Goal: Task Accomplishment & Management: Use online tool/utility

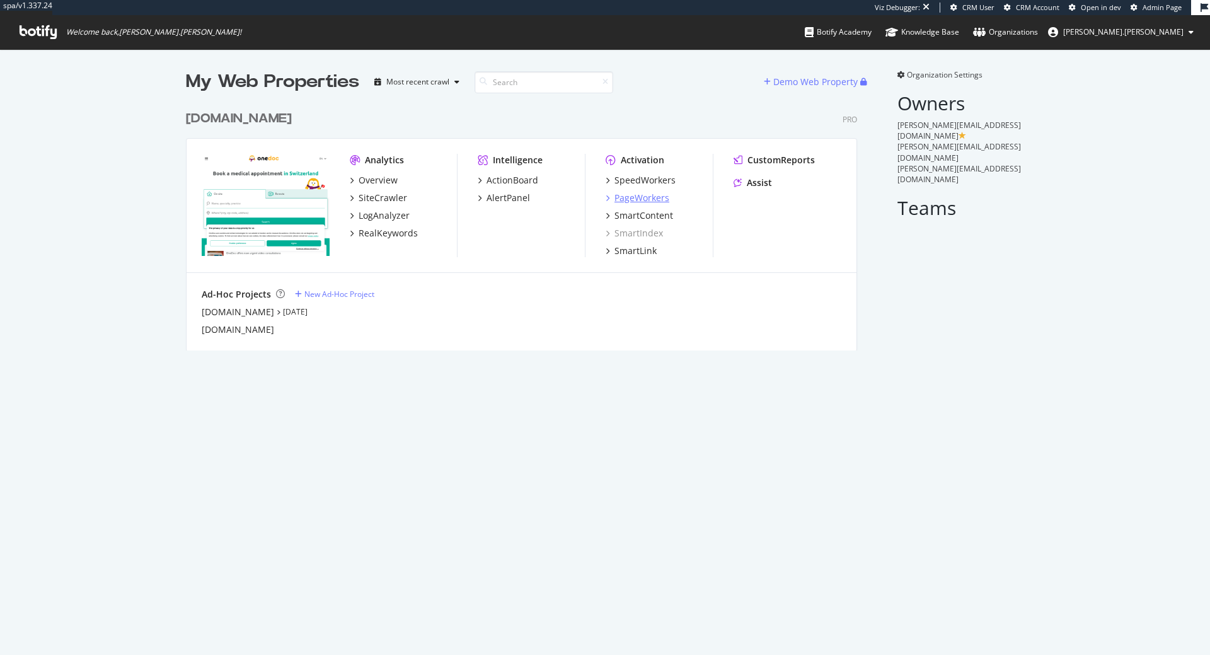
scroll to position [655, 1210]
click at [645, 204] on div "PageWorkers" at bounding box center [642, 198] width 55 height 13
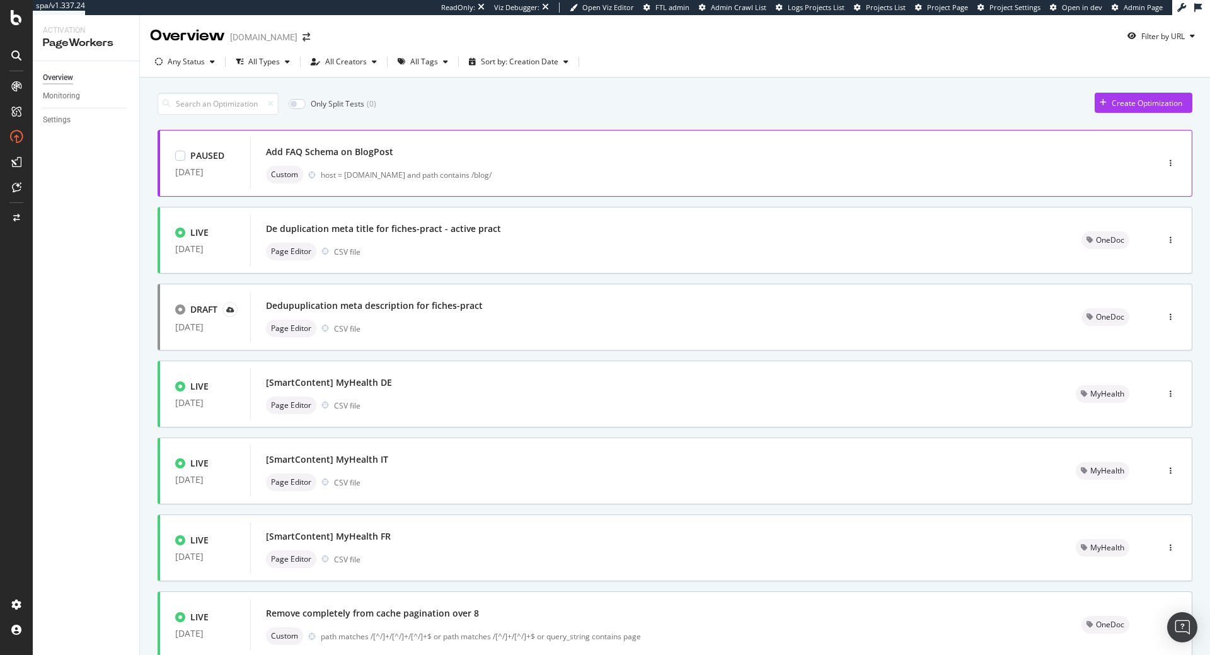
click at [448, 162] on div "Add FAQ Schema on BlogPost Custom host = [DOMAIN_NAME] and path contains /blog/" at bounding box center [685, 163] width 839 height 40
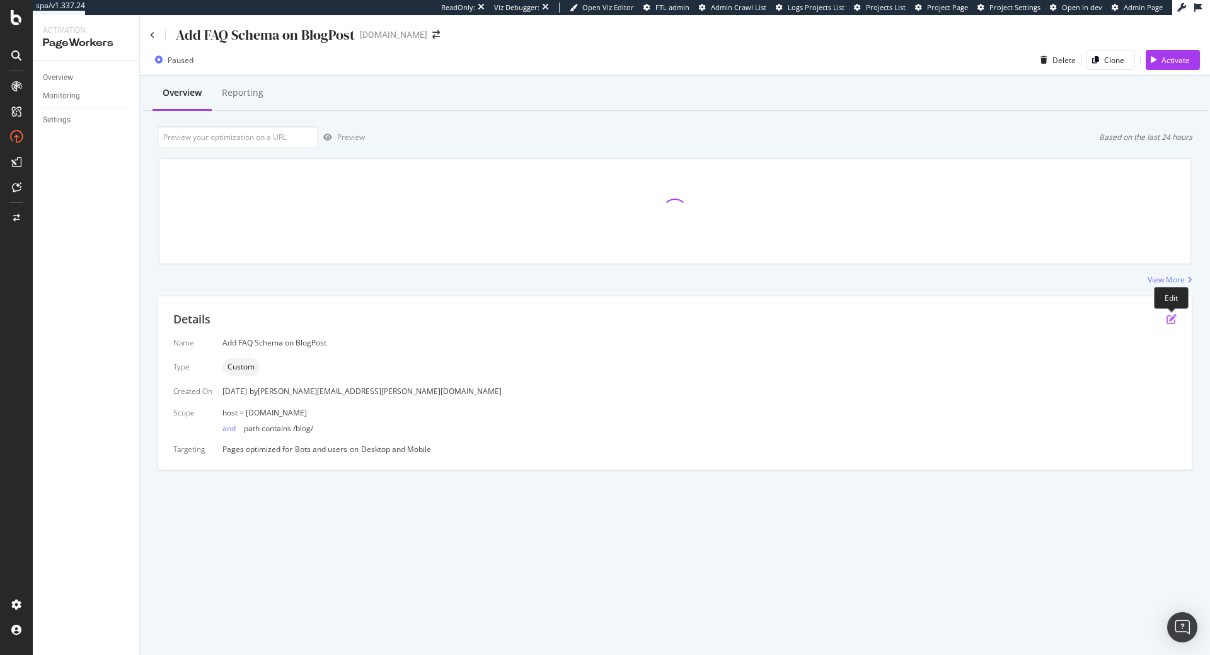
click at [1173, 318] on icon "pen-to-square" at bounding box center [1172, 319] width 10 height 10
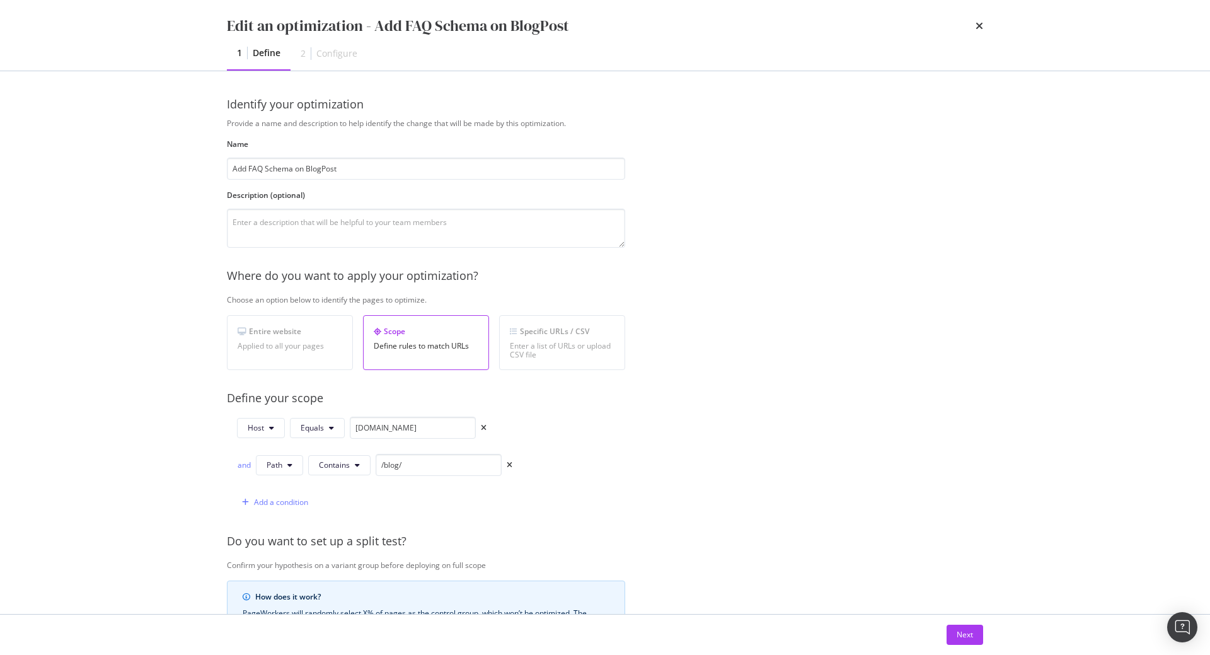
click at [963, 624] on div "Next" at bounding box center [605, 635] width 807 height 40
click at [963, 635] on div "Next" at bounding box center [965, 634] width 16 height 11
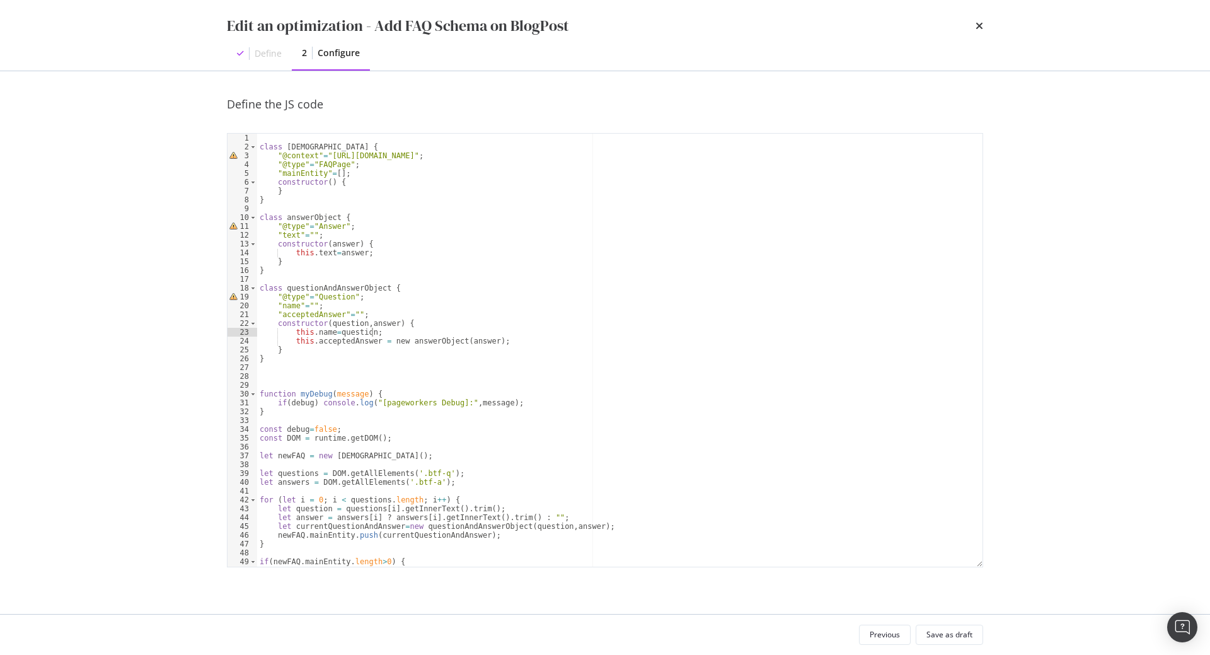
click at [626, 332] on div "class faqListObject { "@context" = "[URL][DOMAIN_NAME]" ; "@type" = "FAQPage" ;…" at bounding box center [620, 359] width 726 height 451
type textarea "myDebug("I’m sorry, [PERSON_NAME]. I’m afraid I can’t do that."); }"
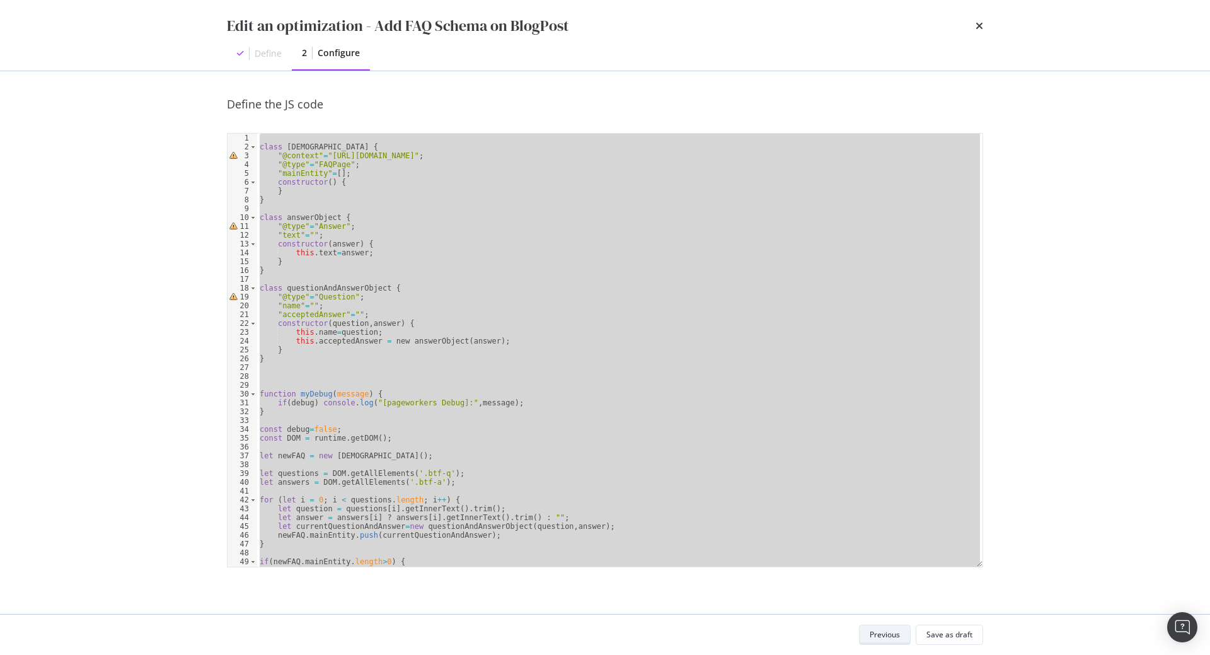
click at [885, 632] on div "Previous" at bounding box center [885, 634] width 30 height 11
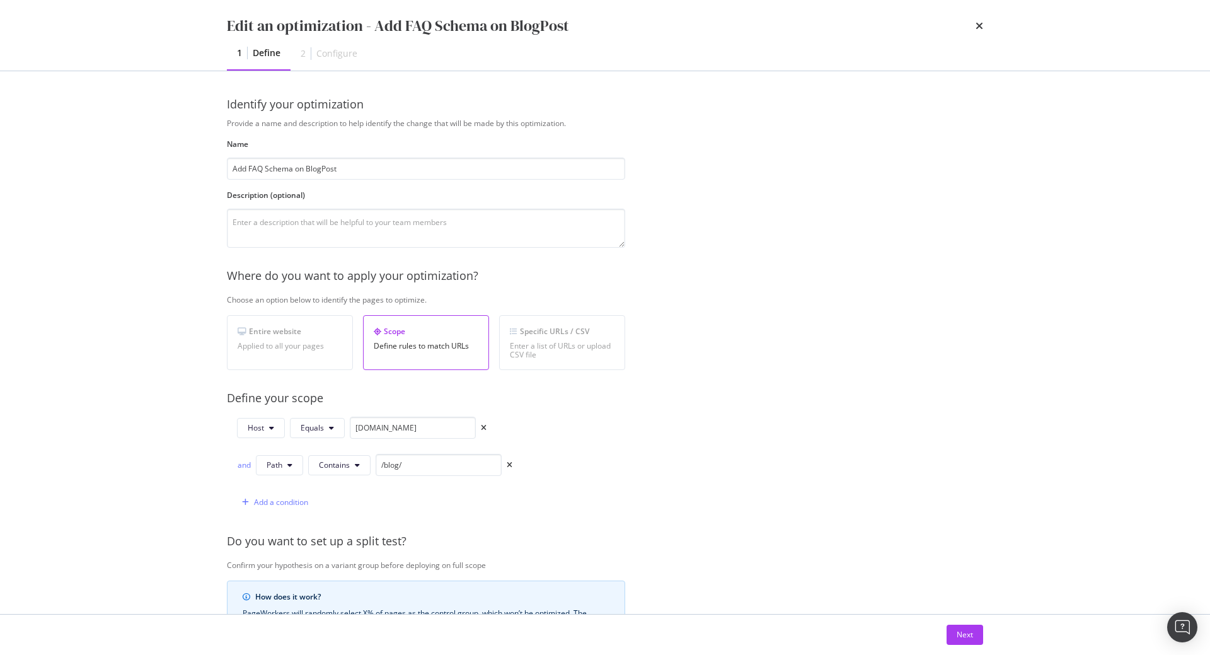
scroll to position [247, 0]
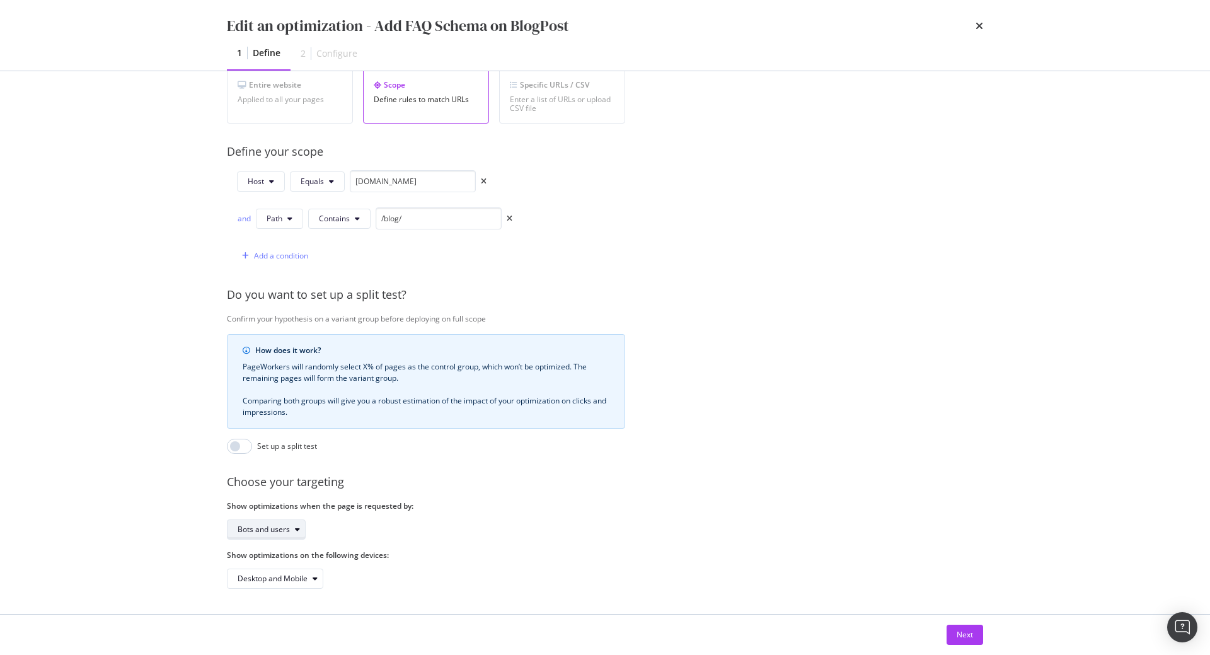
click at [282, 524] on div "Bots and users" at bounding box center [271, 530] width 67 height 18
click at [276, 566] on div "Bots only" at bounding box center [270, 572] width 75 height 16
click at [961, 627] on div "Next" at bounding box center [965, 634] width 16 height 19
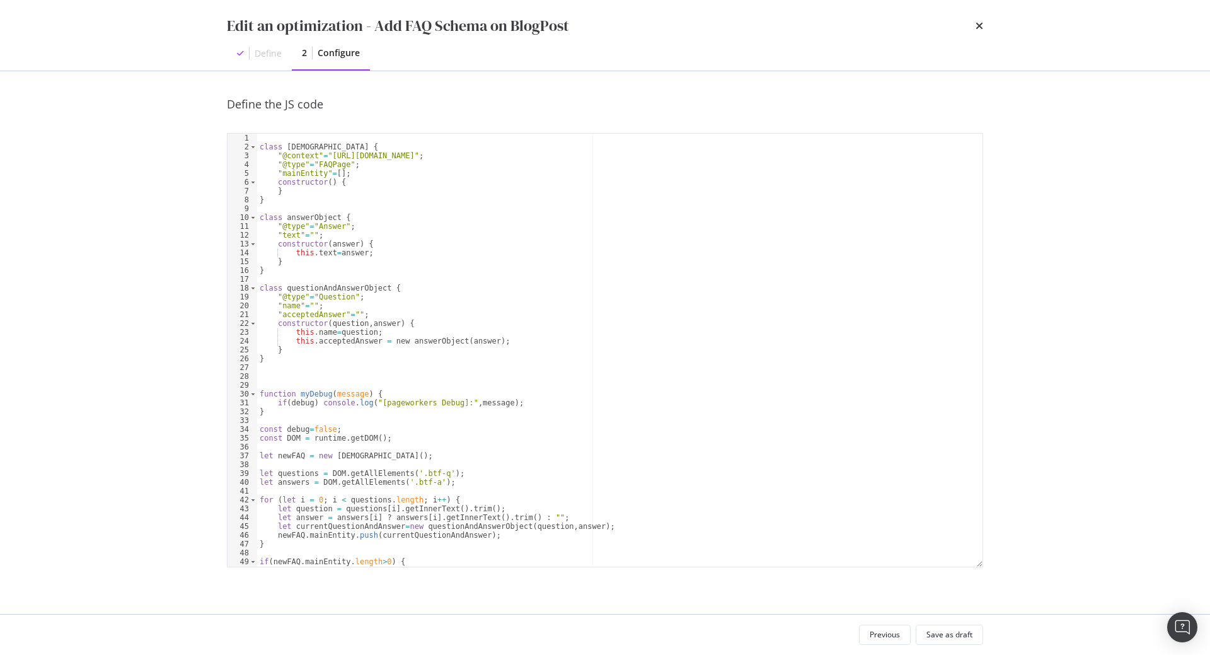
scroll to position [0, 0]
click at [538, 378] on div "class faqListObject { "@context" = "[URL][DOMAIN_NAME]" ; "@type" = "FAQPage" ;…" at bounding box center [620, 359] width 726 height 451
type textarea "myDebug("I’m sorry, [PERSON_NAME]. I’m afraid I can’t do that."); }"
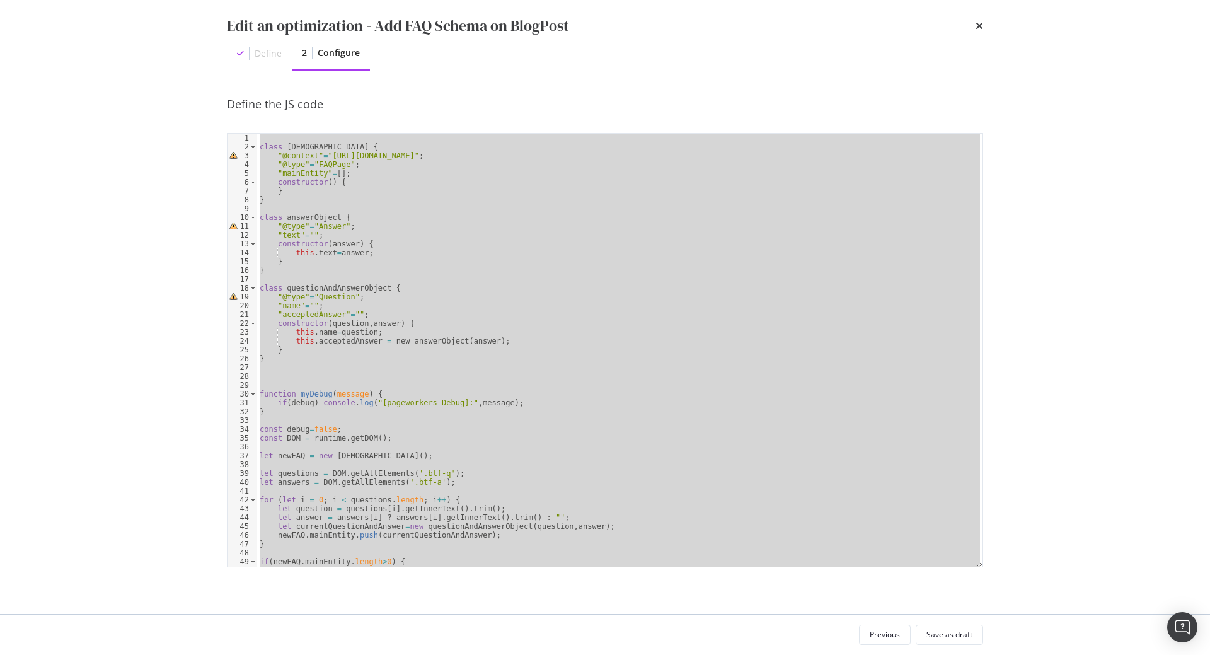
paste textarea "Cursor at row 54"
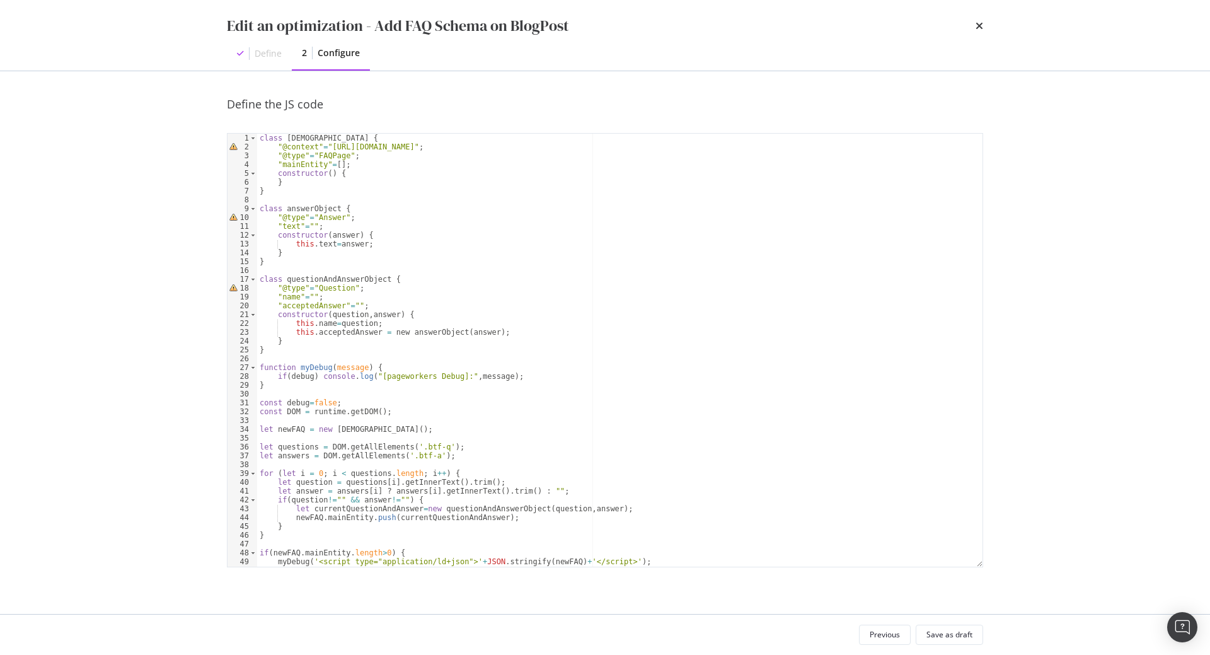
scroll to position [44, 0]
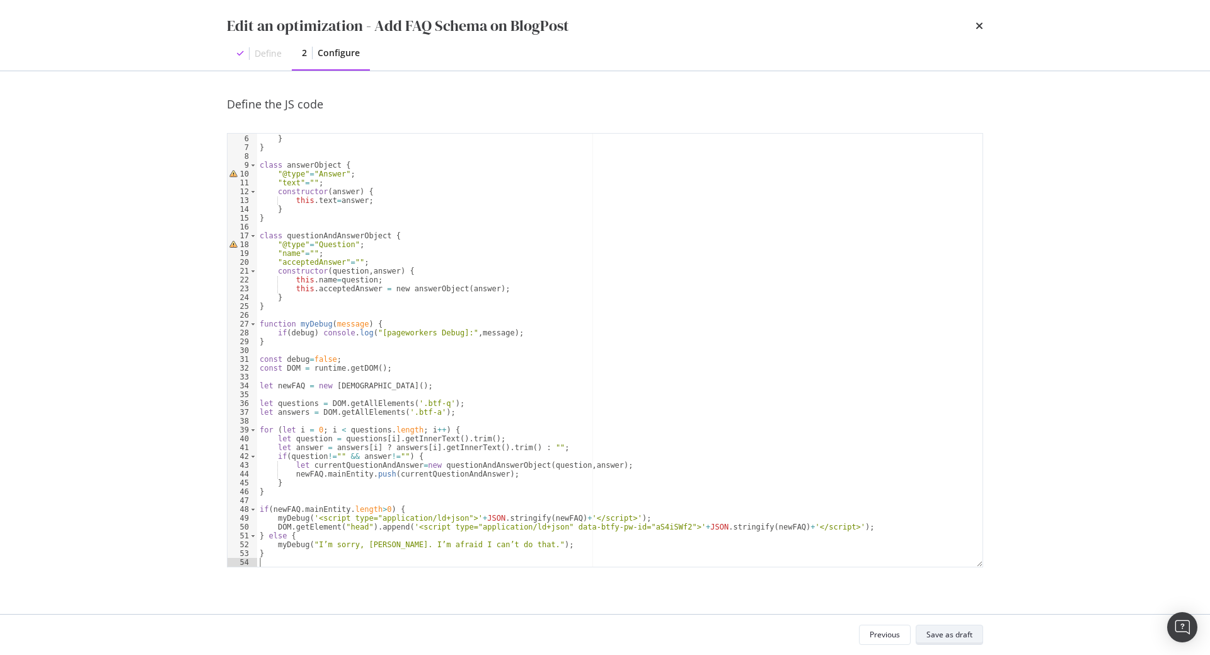
click at [965, 639] on div "Save as draft" at bounding box center [950, 634] width 46 height 11
